Goal: Navigation & Orientation: Find specific page/section

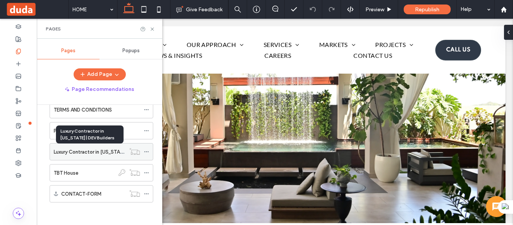
scroll to position [93, 0]
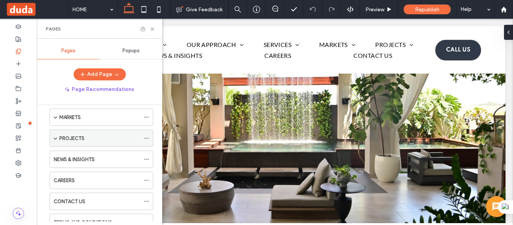
click at [69, 140] on label "PROJECTS" at bounding box center [71, 138] width 25 height 13
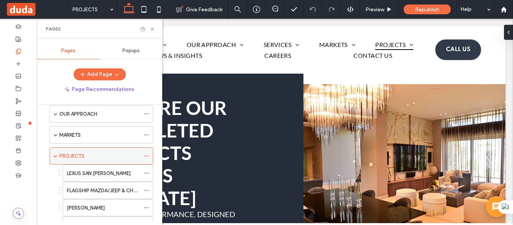
scroll to position [47, 0]
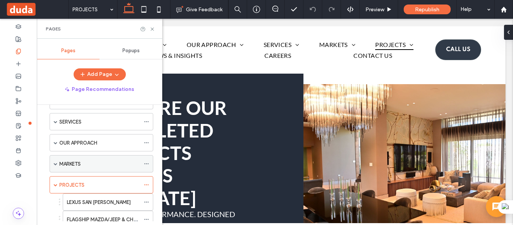
click at [54, 160] on span at bounding box center [56, 163] width 4 height 17
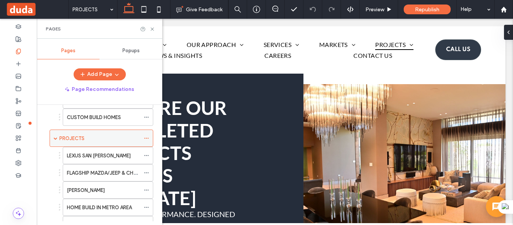
scroll to position [122, 0]
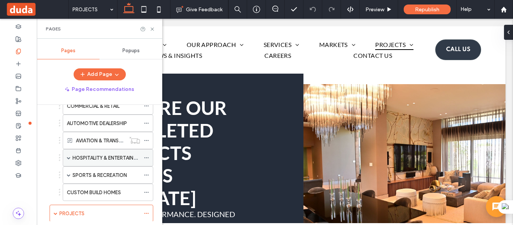
click at [68, 158] on span at bounding box center [69, 158] width 4 height 4
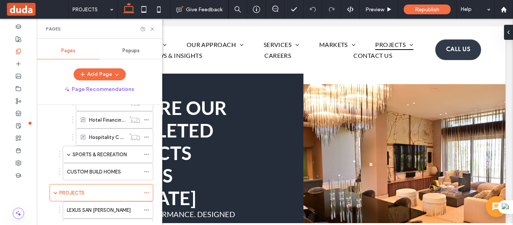
scroll to position [197, 0]
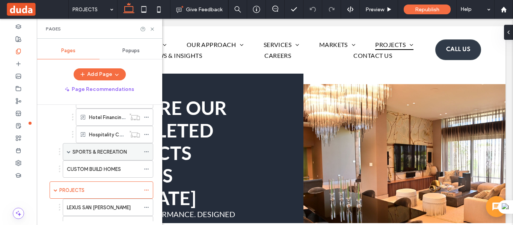
click at [68, 154] on span at bounding box center [69, 151] width 4 height 17
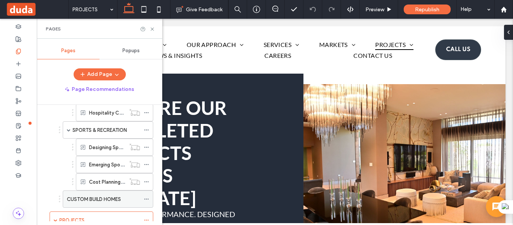
scroll to position [234, 0]
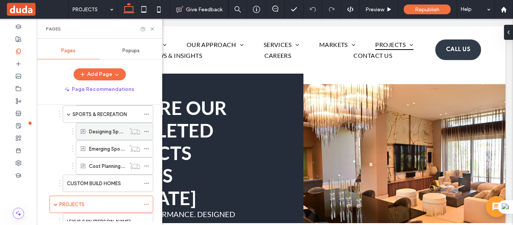
click at [103, 128] on label "Designing Sports Complexes for [US_STATE]'s Climate and Community Needs" at bounding box center [177, 131] width 177 height 13
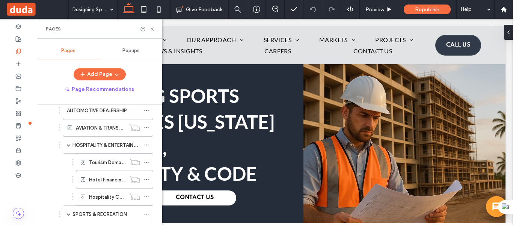
scroll to position [122, 0]
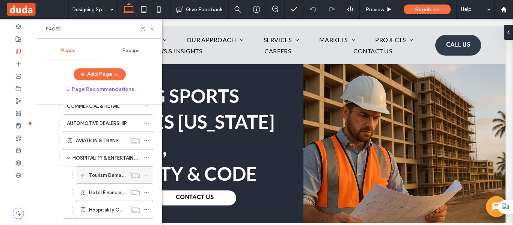
click at [105, 176] on label "Tourism Demand & RevPAR Forecast for [US_STATE]" at bounding box center [148, 175] width 118 height 13
click at [151, 29] on icon at bounding box center [152, 29] width 6 height 6
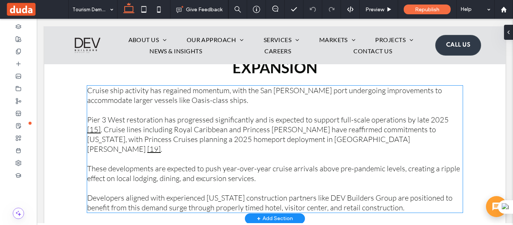
scroll to position [677, 0]
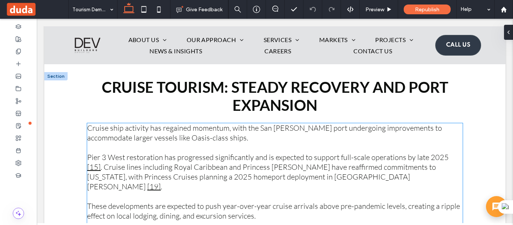
click at [276, 138] on p "Cruise ship activity has regained momentum, with the San [PERSON_NAME] port und…" at bounding box center [275, 133] width 376 height 20
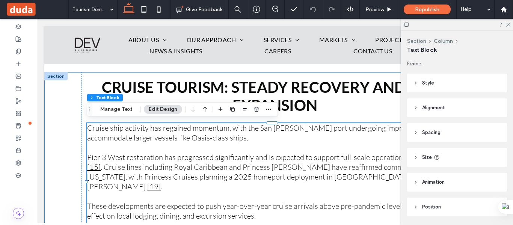
click at [71, 113] on div "Cruise Tourism: Steady Recovery and Port Expansion Cruise ship activity has reg…" at bounding box center [274, 164] width 461 height 184
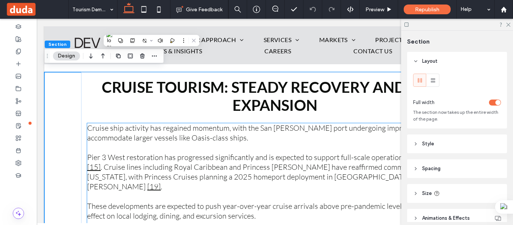
scroll to position [715, 0]
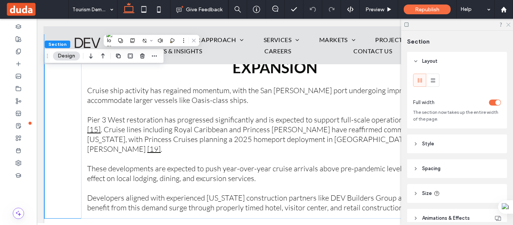
drag, startPoint x: 508, startPoint y: 23, endPoint x: 300, endPoint y: 121, distance: 230.2
click at [508, 23] on icon at bounding box center [507, 24] width 5 height 5
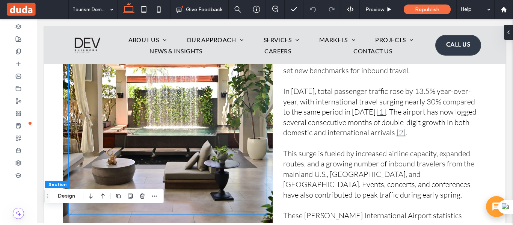
scroll to position [490, 0]
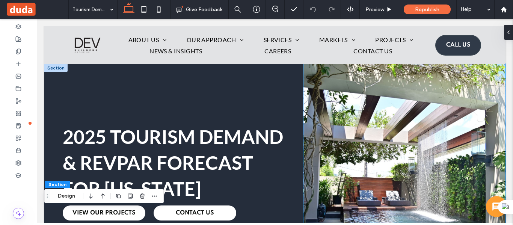
scroll to position [0, 0]
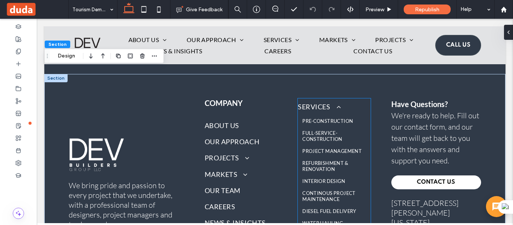
scroll to position [3006, 0]
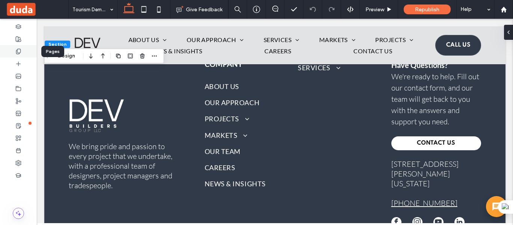
click at [19, 51] on icon at bounding box center [18, 51] width 6 height 6
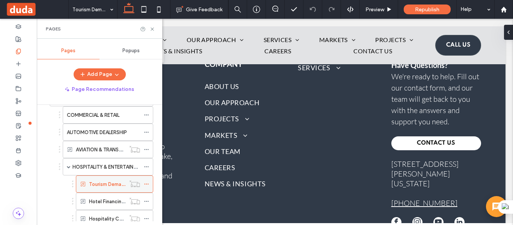
scroll to position [150, 0]
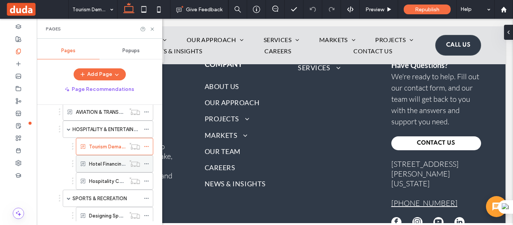
click at [106, 165] on label "Hotel Financing in [US_STATE]" at bounding box center [123, 163] width 68 height 13
click at [152, 30] on icon at bounding box center [152, 29] width 6 height 6
